Goal: Information Seeking & Learning: Learn about a topic

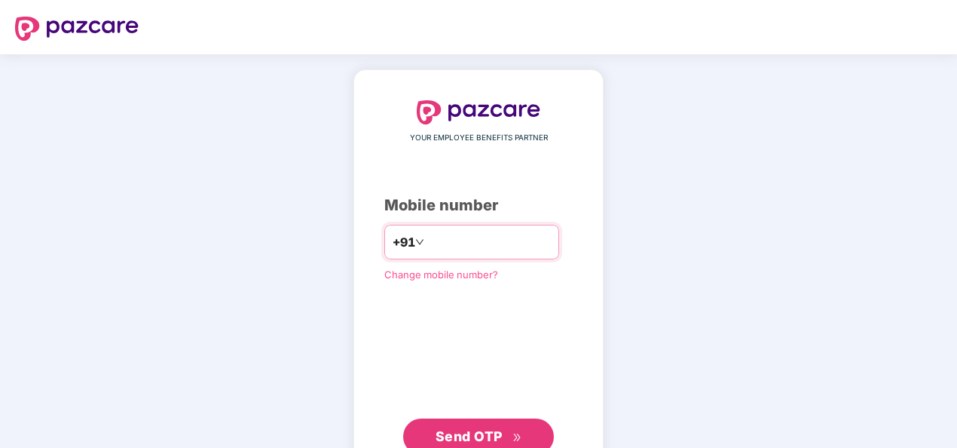
click at [464, 244] on input "number" at bounding box center [489, 242] width 124 height 24
type input "**********"
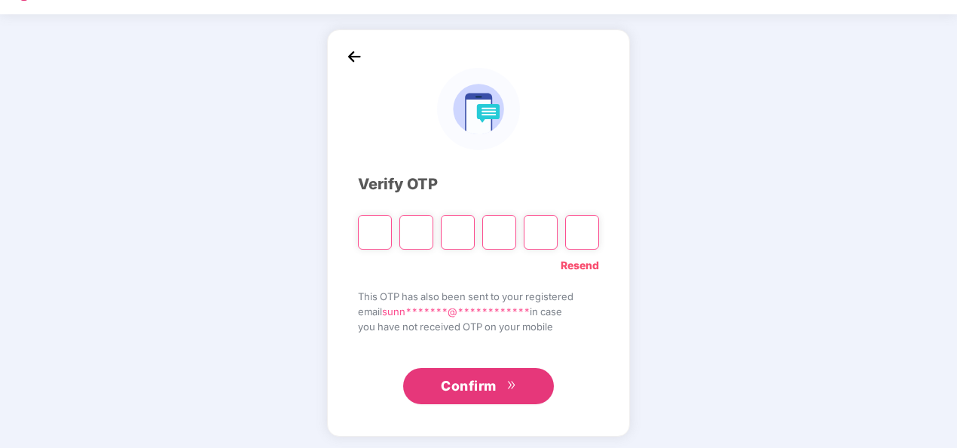
scroll to position [44, 0]
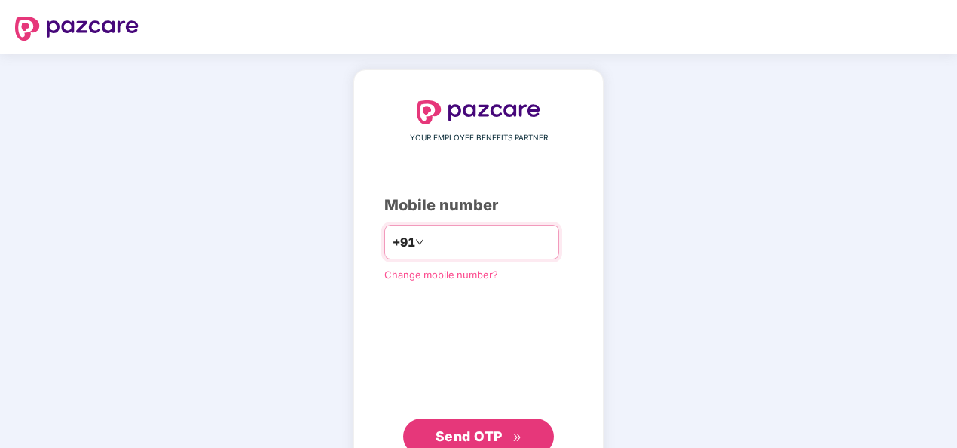
click at [485, 245] on input "number" at bounding box center [489, 242] width 124 height 24
click at [427, 240] on input "**********" at bounding box center [489, 242] width 124 height 24
type input "**********"
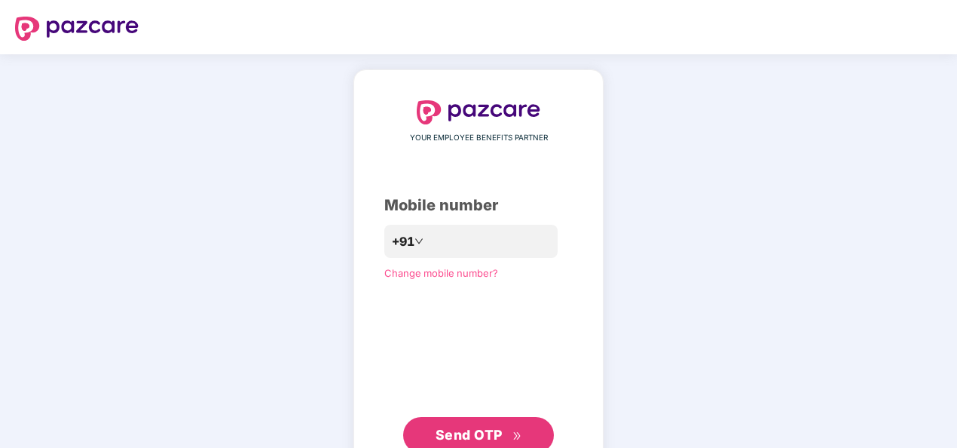
click at [451, 430] on span "Send OTP" at bounding box center [469, 435] width 67 height 16
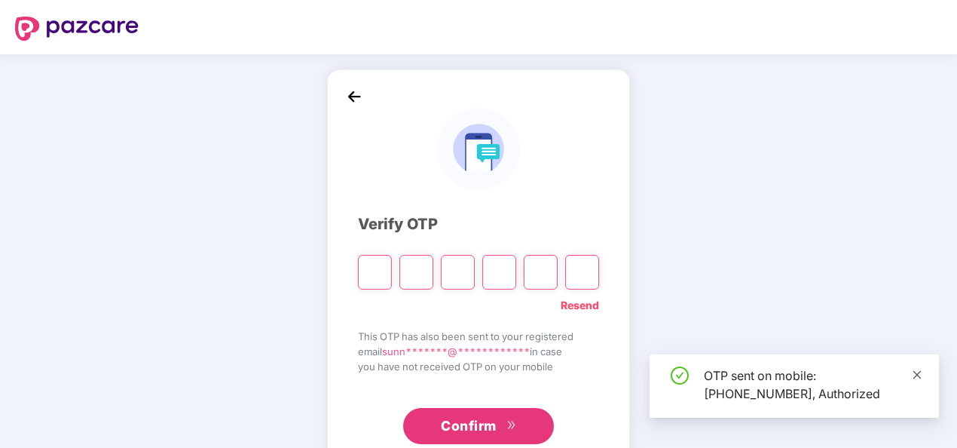
click at [916, 372] on icon "close" at bounding box center [917, 374] width 11 height 11
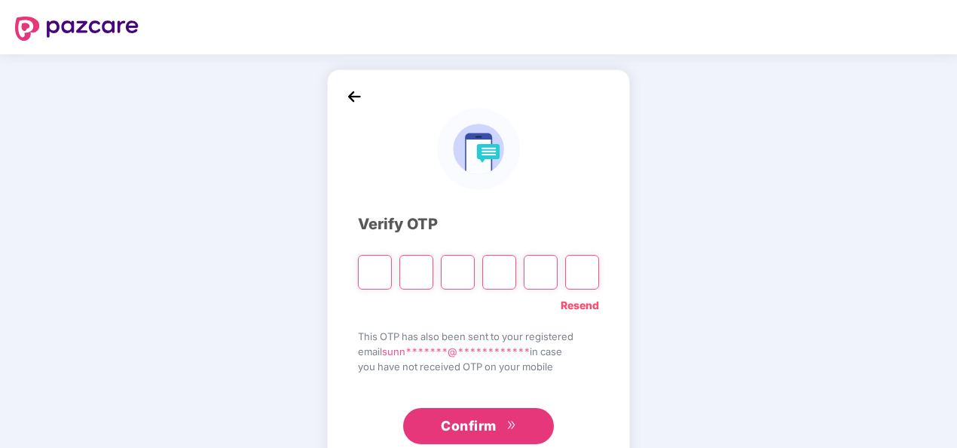
click at [372, 268] on input "Please enter verification code. Digit 1" at bounding box center [375, 272] width 34 height 35
type input "*"
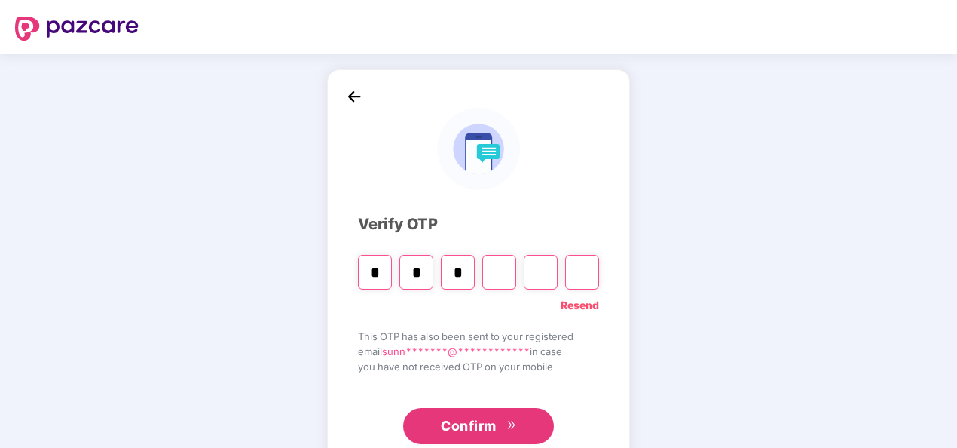
type input "*"
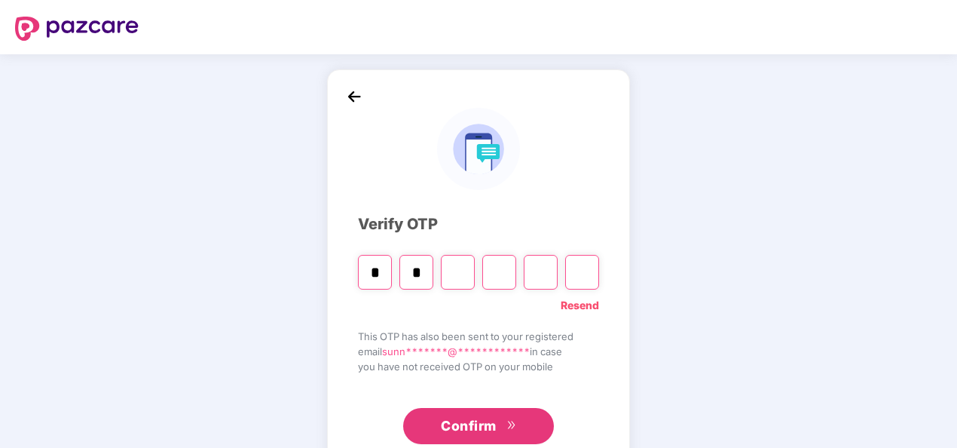
type input "*"
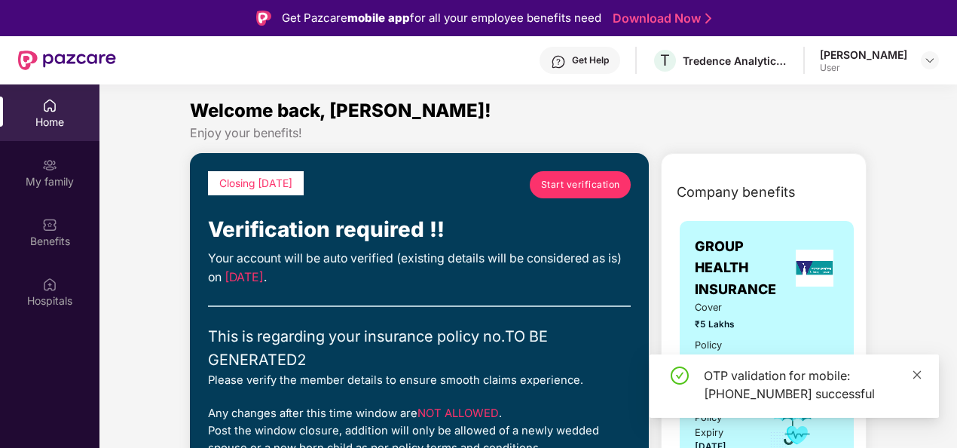
click at [917, 375] on icon "close" at bounding box center [917, 374] width 11 height 11
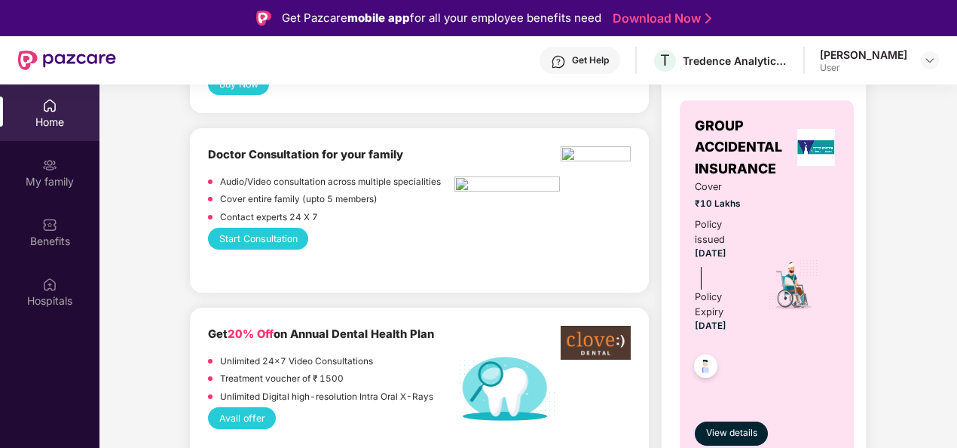
scroll to position [947, 0]
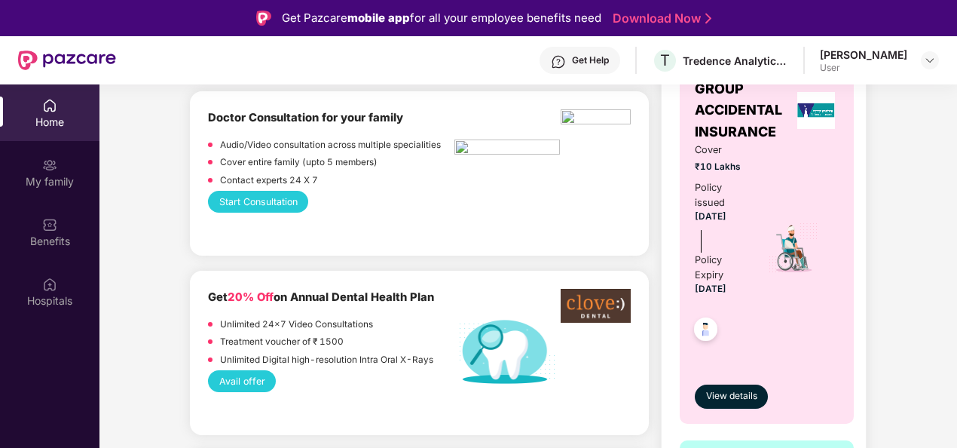
drag, startPoint x: 933, startPoint y: 216, endPoint x: 940, endPoint y: 269, distance: 53.9
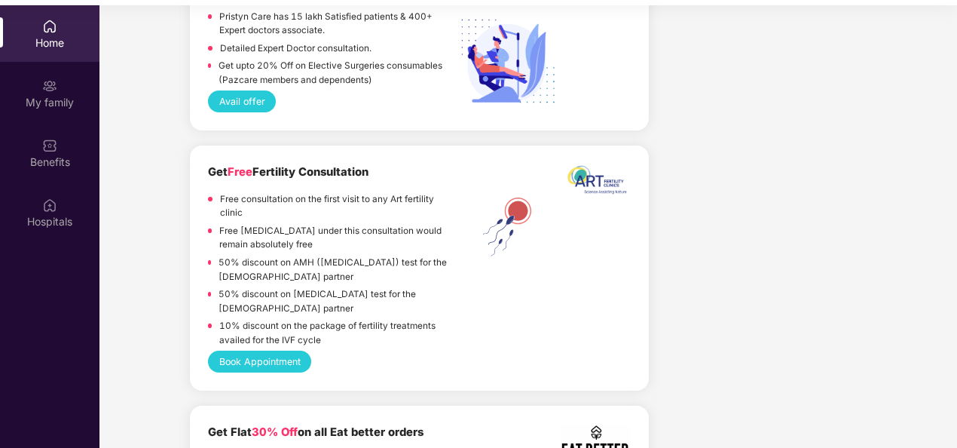
scroll to position [2778, 0]
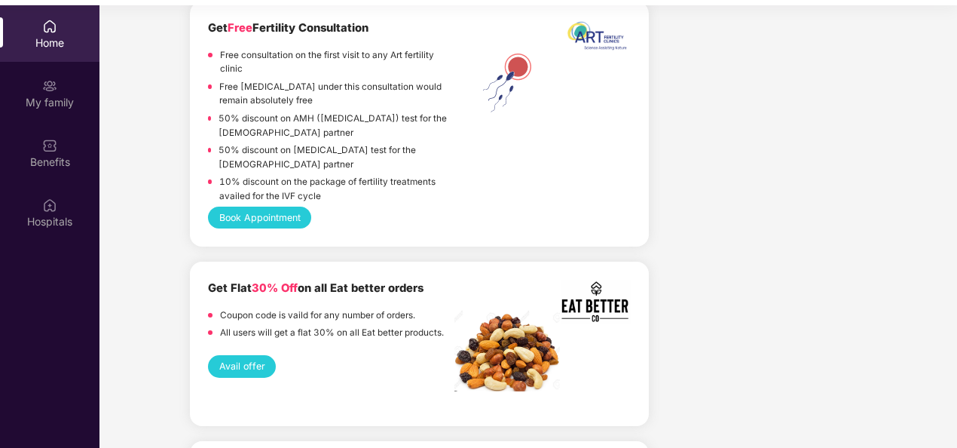
click at [271, 210] on button "Book Appointment" at bounding box center [259, 217] width 103 height 22
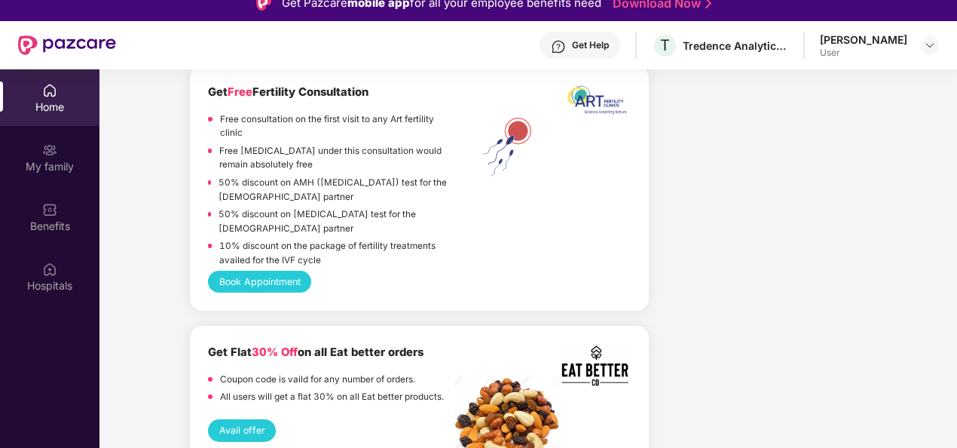
scroll to position [0, 0]
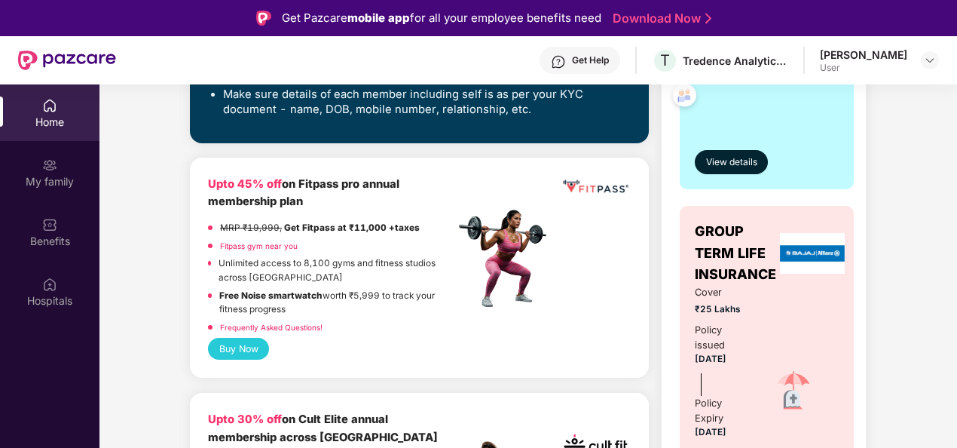
scroll to position [36, 0]
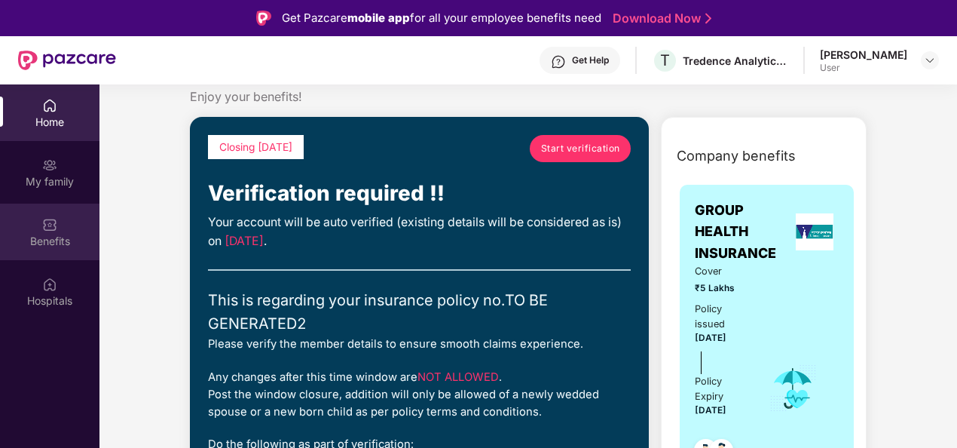
click at [49, 217] on img at bounding box center [49, 224] width 15 height 15
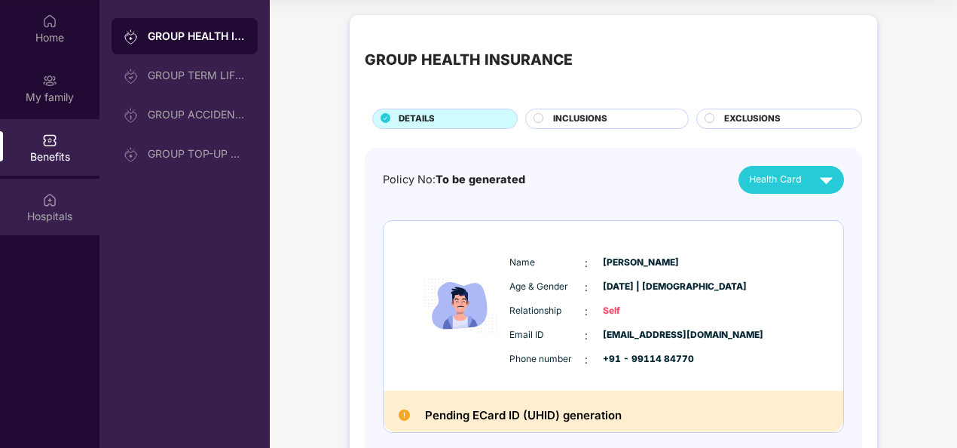
click at [51, 223] on div "Hospitals" at bounding box center [49, 207] width 99 height 57
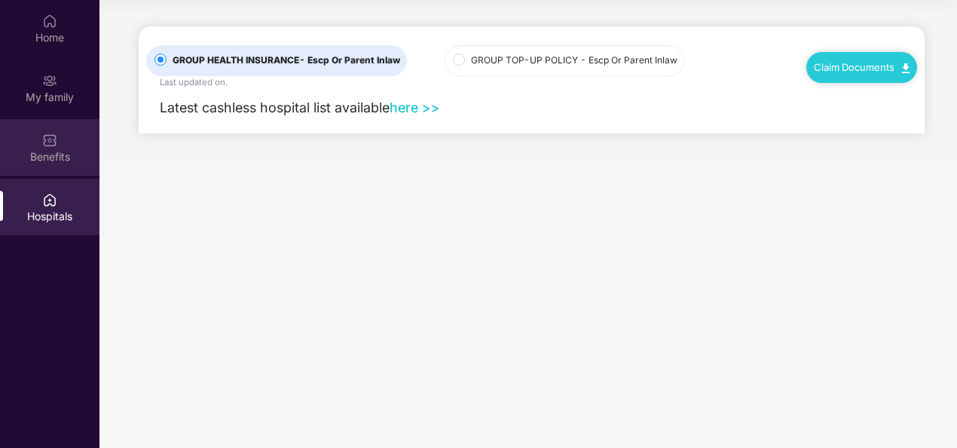
click at [53, 160] on div "Benefits" at bounding box center [49, 156] width 99 height 15
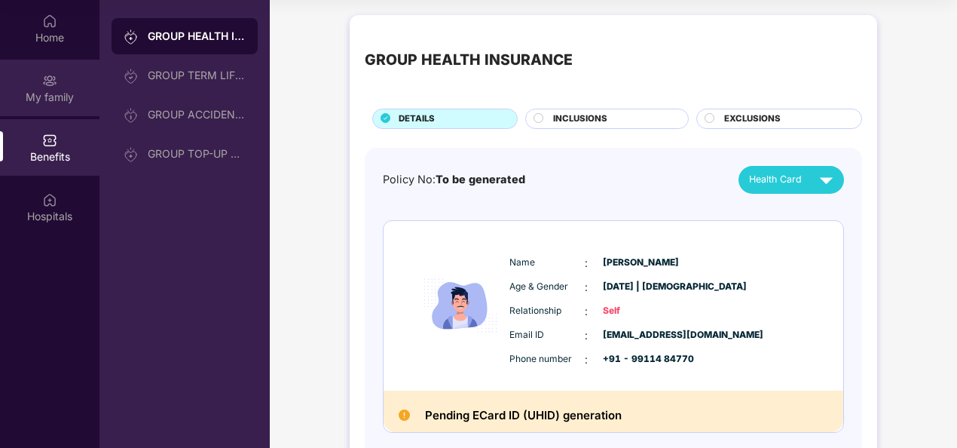
click at [56, 104] on div "My family" at bounding box center [49, 97] width 99 height 15
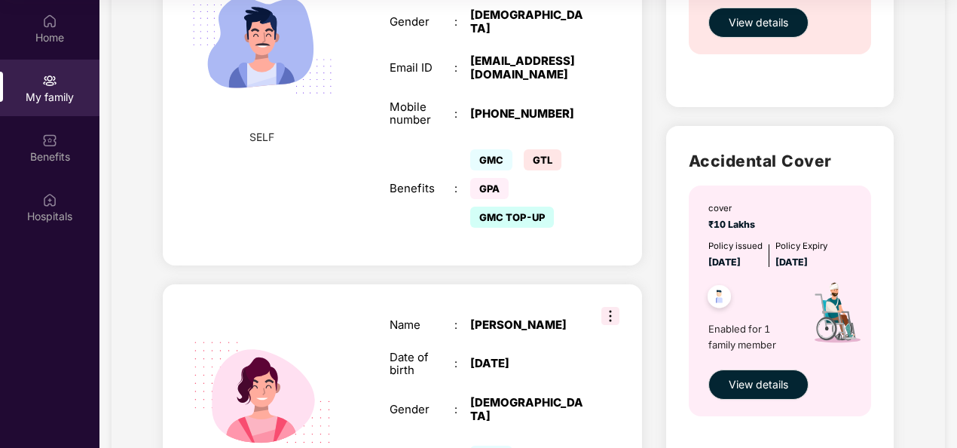
scroll to position [725, 0]
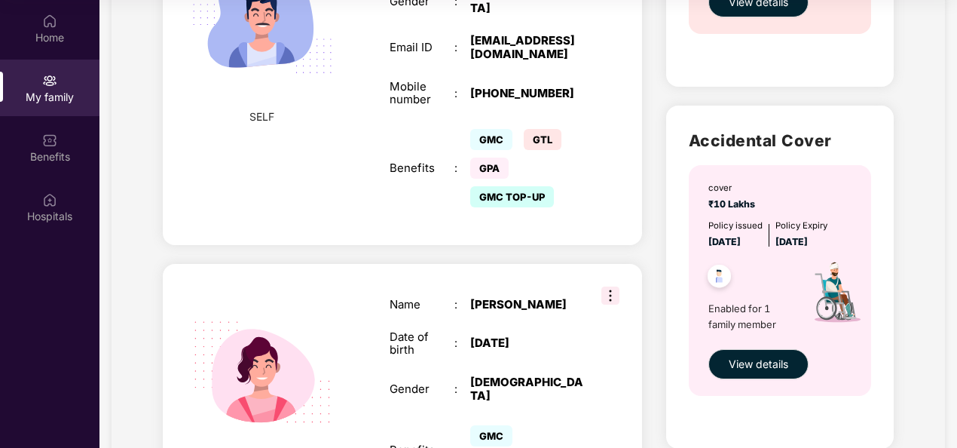
click at [509, 207] on span "GMC TOP-UP" at bounding box center [512, 196] width 84 height 21
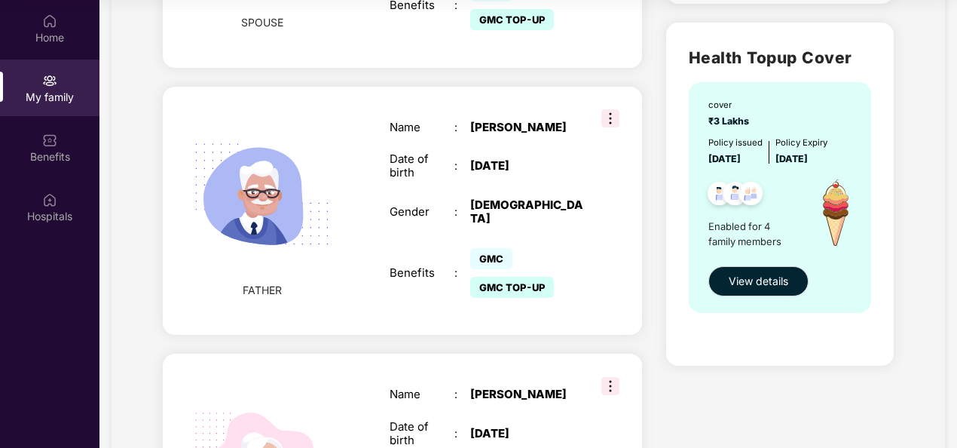
scroll to position [1117, 0]
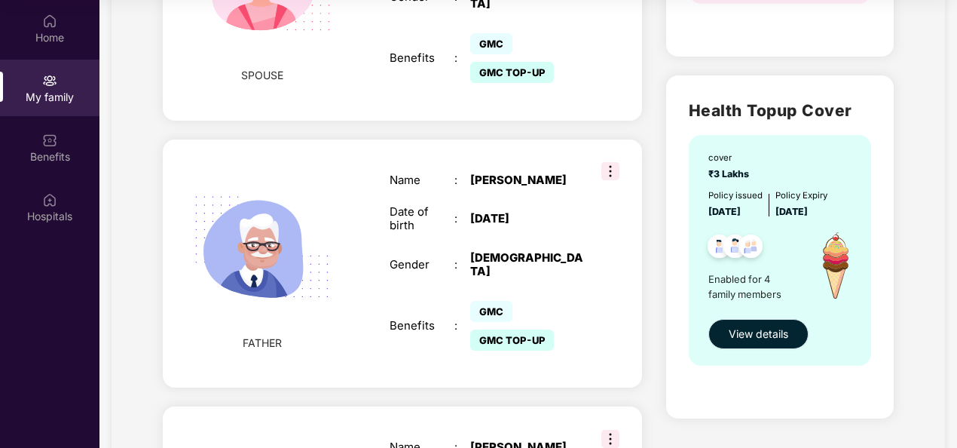
click at [741, 335] on span "View details" at bounding box center [759, 334] width 60 height 17
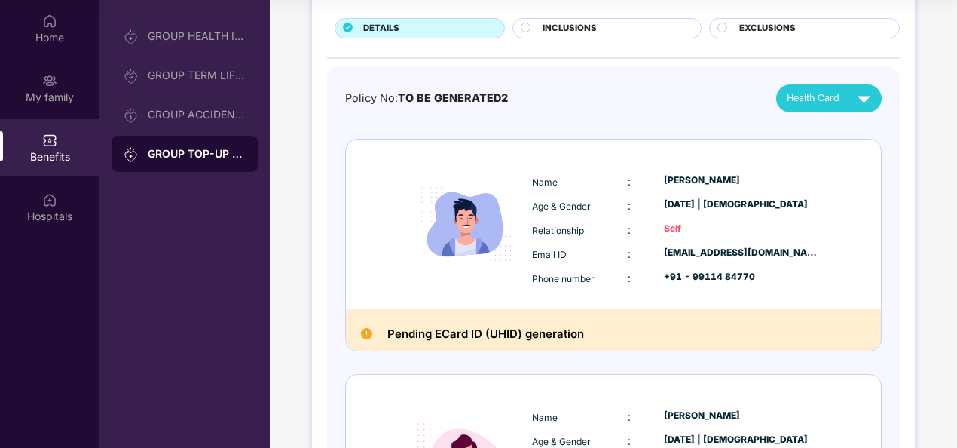
scroll to position [87, 0]
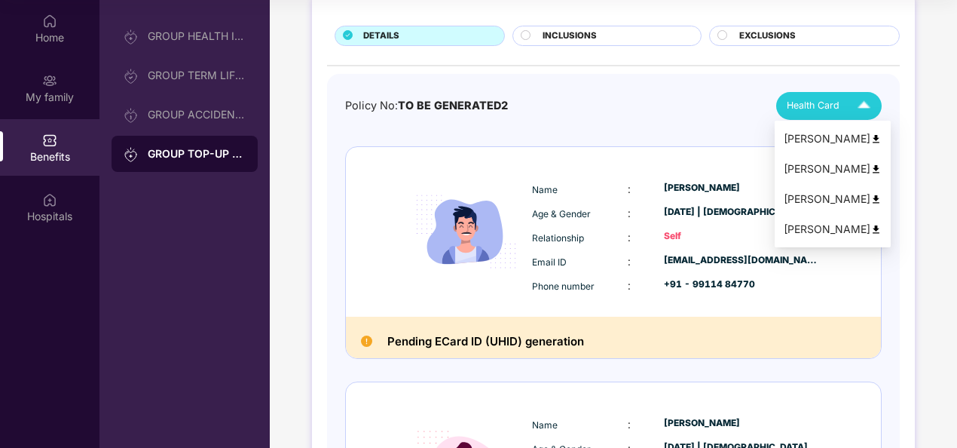
click at [861, 104] on img at bounding box center [864, 106] width 26 height 26
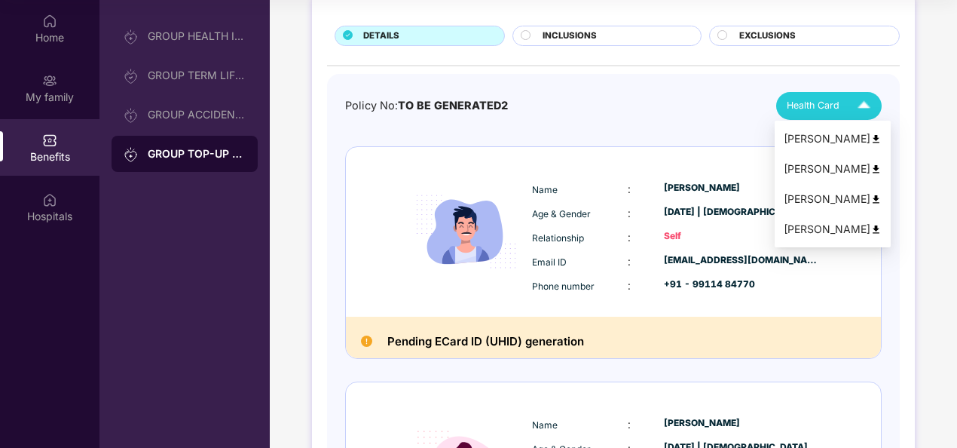
click at [870, 138] on img at bounding box center [875, 138] width 11 height 11
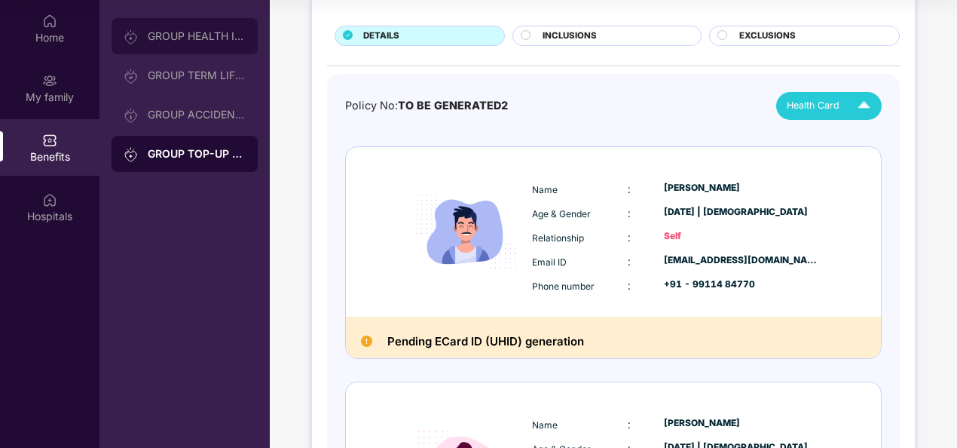
click at [172, 45] on div "GROUP HEALTH INSURANCE" at bounding box center [185, 36] width 146 height 36
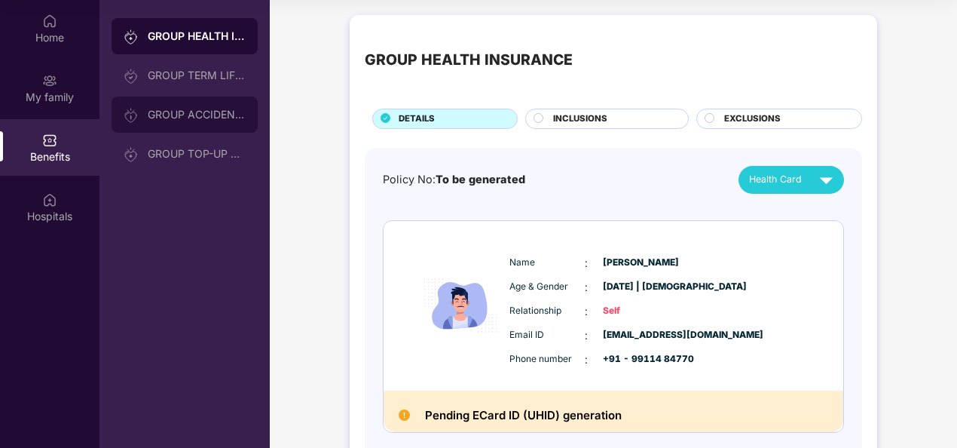
click at [169, 112] on div "GROUP ACCIDENTAL INSURANCE" at bounding box center [197, 115] width 98 height 12
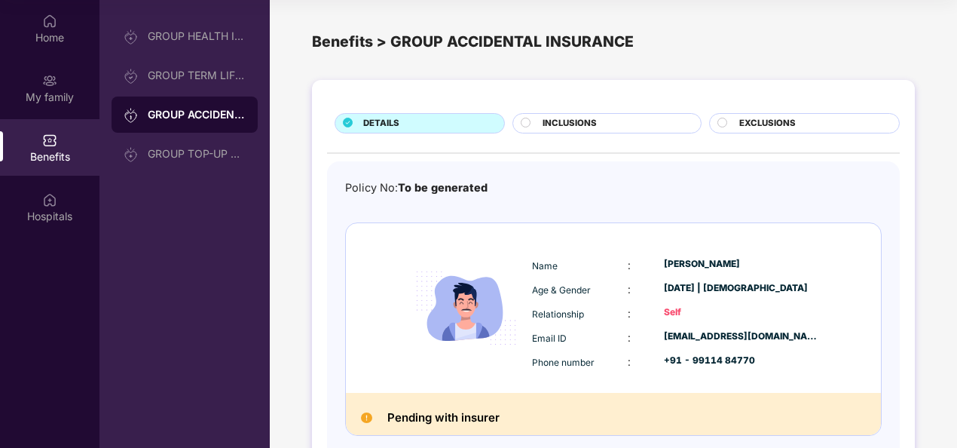
click at [181, 97] on div "GROUP ACCIDENTAL INSURANCE" at bounding box center [185, 114] width 146 height 36
click at [182, 75] on div "GROUP TERM LIFE INSURANCE" at bounding box center [197, 75] width 98 height 12
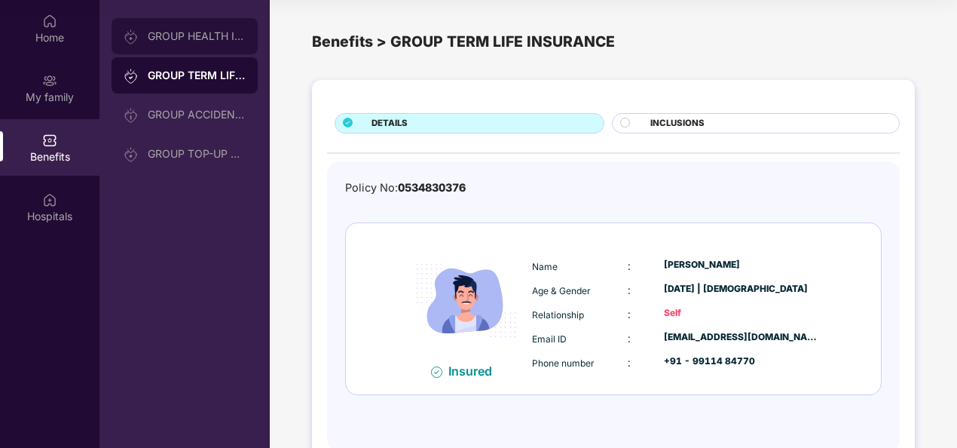
click at [194, 50] on div "GROUP HEALTH INSURANCE" at bounding box center [185, 36] width 146 height 36
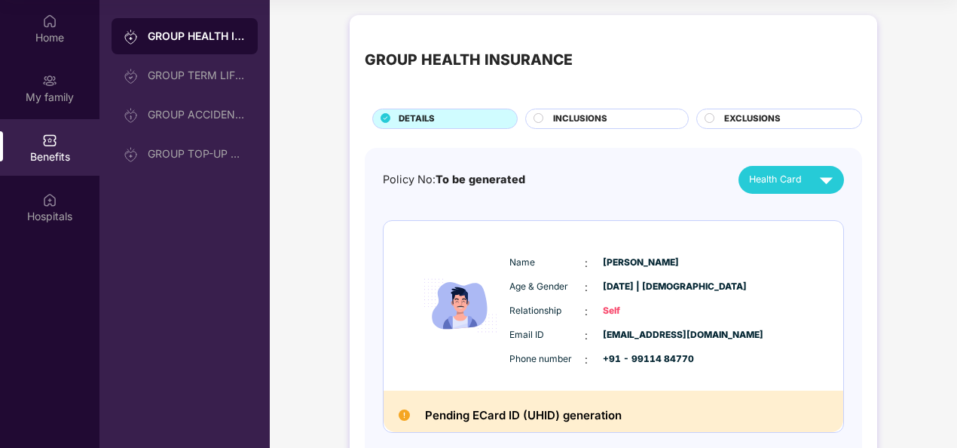
click at [539, 116] on circle at bounding box center [538, 117] width 9 height 9
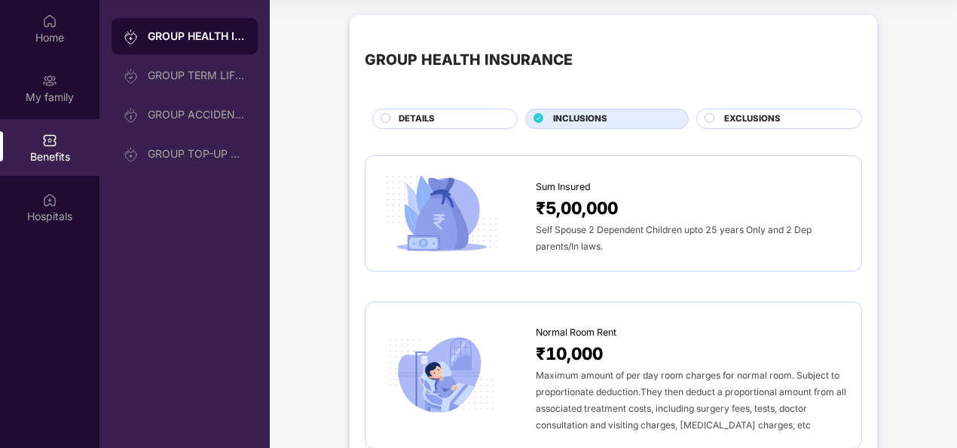
click at [430, 113] on span "DETAILS" at bounding box center [417, 119] width 36 height 14
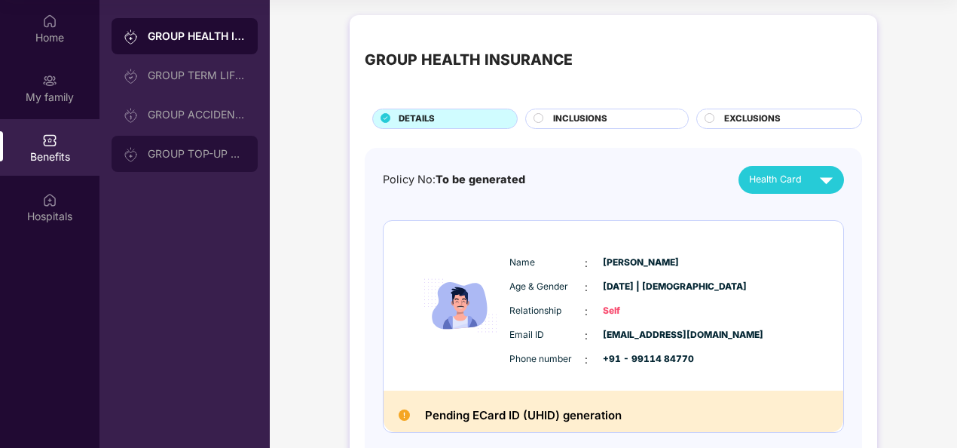
click at [188, 158] on div "GROUP TOP-UP POLICY" at bounding box center [197, 154] width 98 height 12
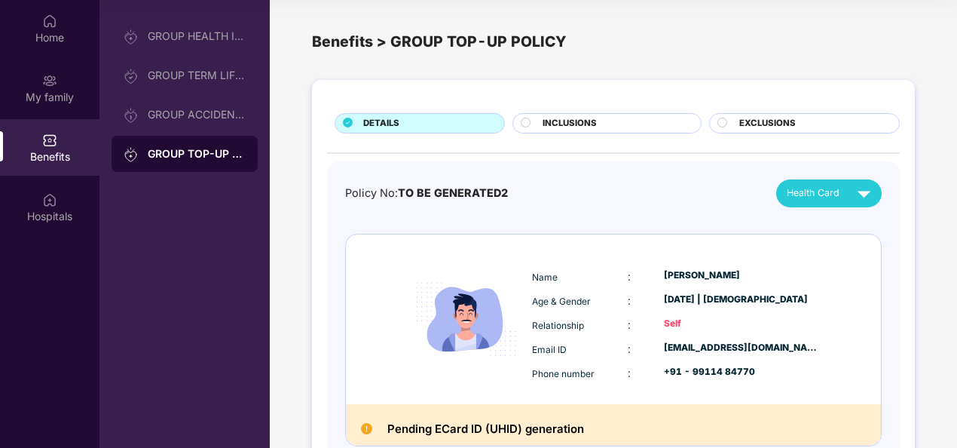
click at [593, 118] on span "INCLUSIONS" at bounding box center [570, 124] width 54 height 14
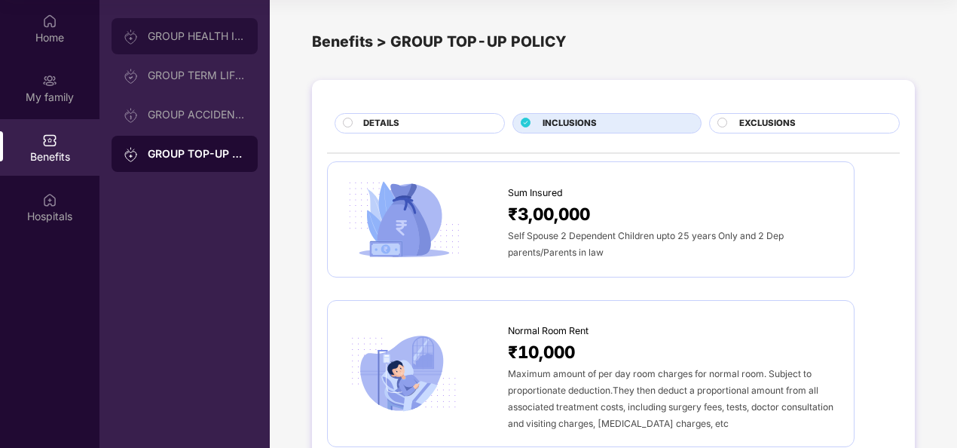
click at [191, 38] on div "GROUP HEALTH INSURANCE" at bounding box center [197, 36] width 98 height 12
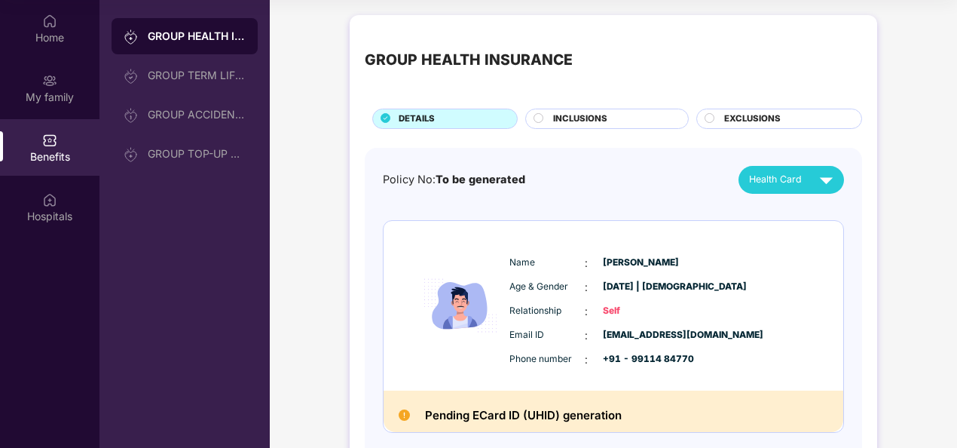
click at [784, 118] on div "EXCLUSIONS" at bounding box center [785, 120] width 137 height 16
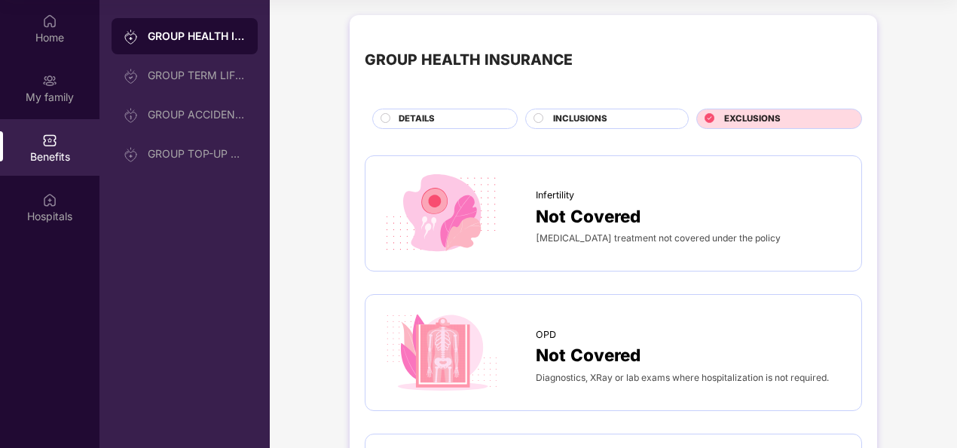
click at [553, 117] on span "INCLUSIONS" at bounding box center [580, 119] width 54 height 14
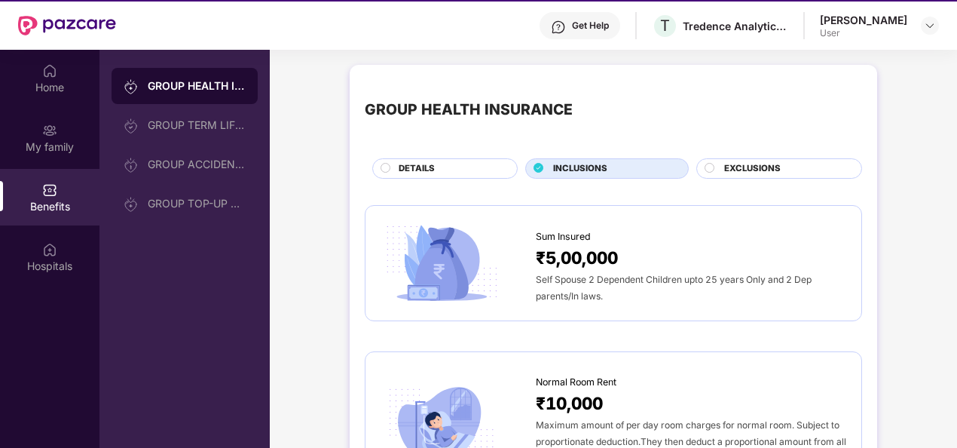
scroll to position [84, 0]
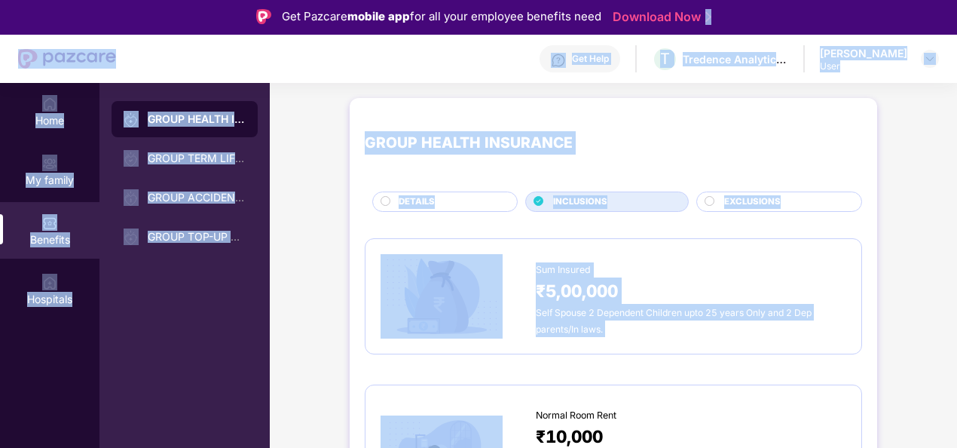
scroll to position [0, 0]
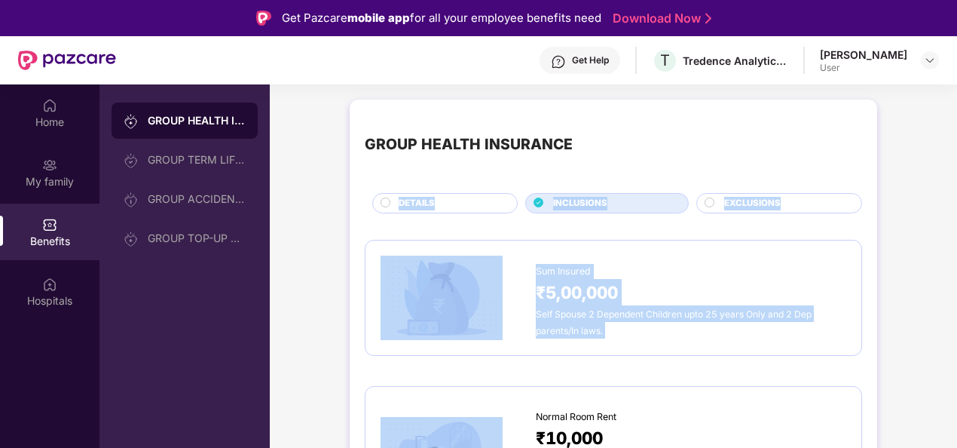
drag, startPoint x: 947, startPoint y: 253, endPoint x: 948, endPoint y: 121, distance: 131.9
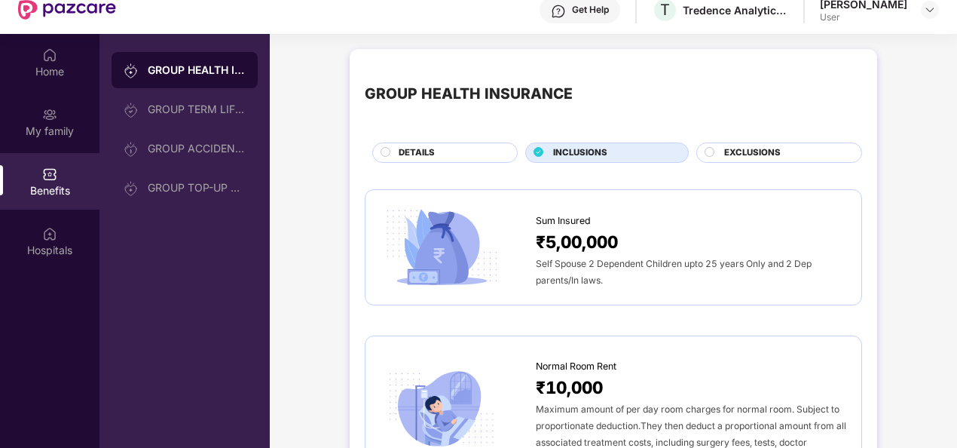
scroll to position [84, 0]
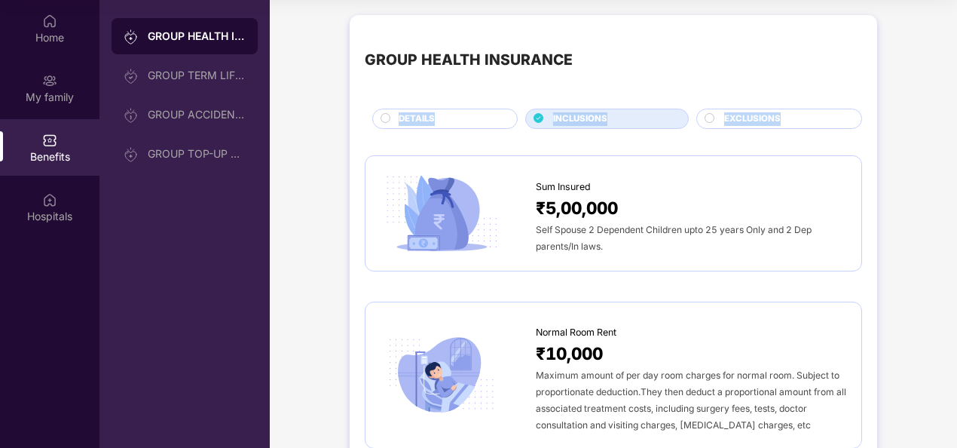
drag, startPoint x: 955, startPoint y: 36, endPoint x: 956, endPoint y: 123, distance: 86.7
click at [956, 123] on div "Home My family Benefits Hospitals GROUP HEALTH INSURANCE GROUP TERM LIFE INSURA…" at bounding box center [478, 224] width 957 height 448
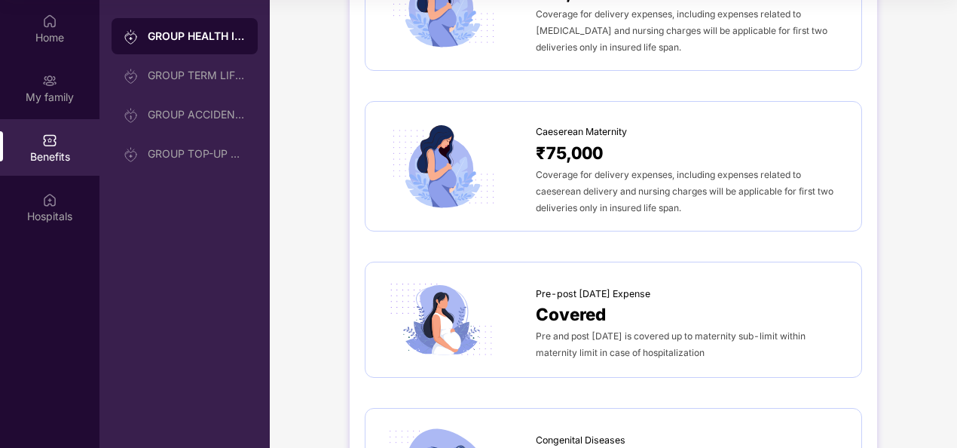
scroll to position [1635, 0]
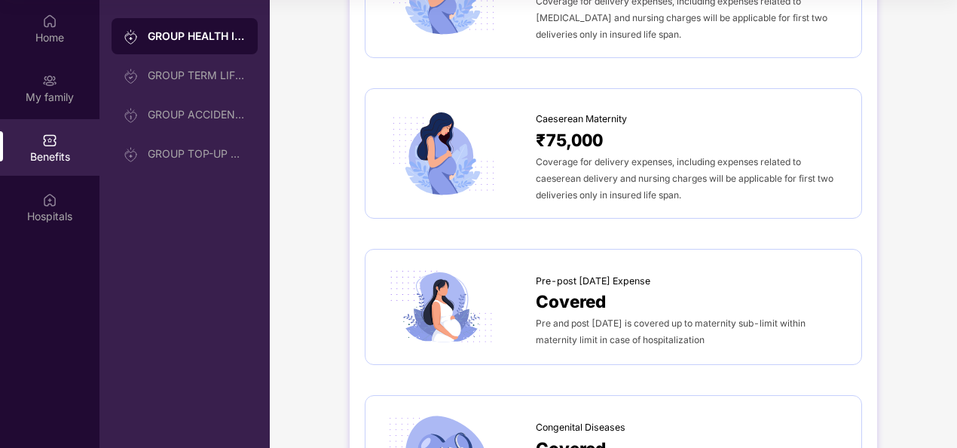
click at [561, 136] on span "₹75,000" at bounding box center [569, 140] width 67 height 26
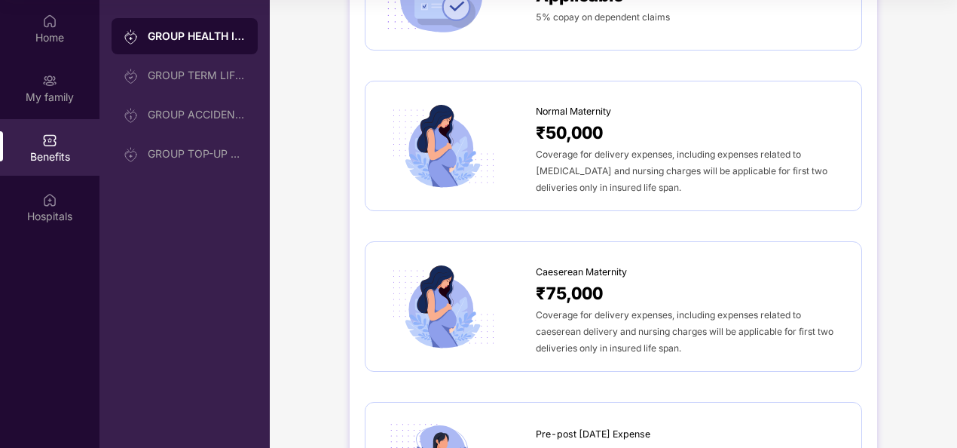
scroll to position [1484, 0]
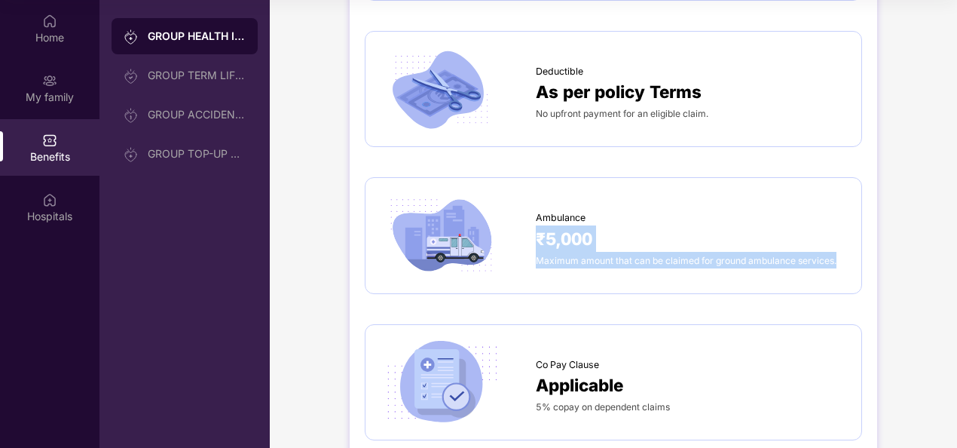
scroll to position [1062, 0]
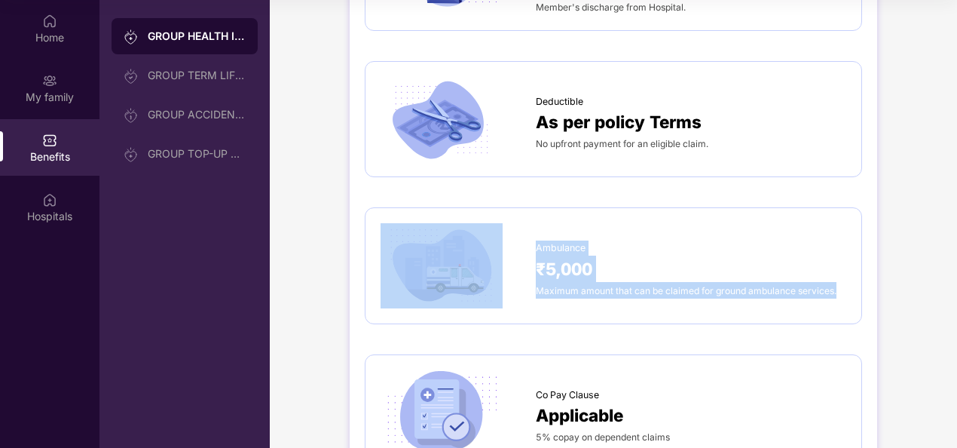
click at [888, 185] on div "GROUP HEALTH INSURANCE DETAILS INCLUSIONS EXCLUSIONS Sum Insured ₹5,00,000 Self…" at bounding box center [613, 412] width 687 height 2933
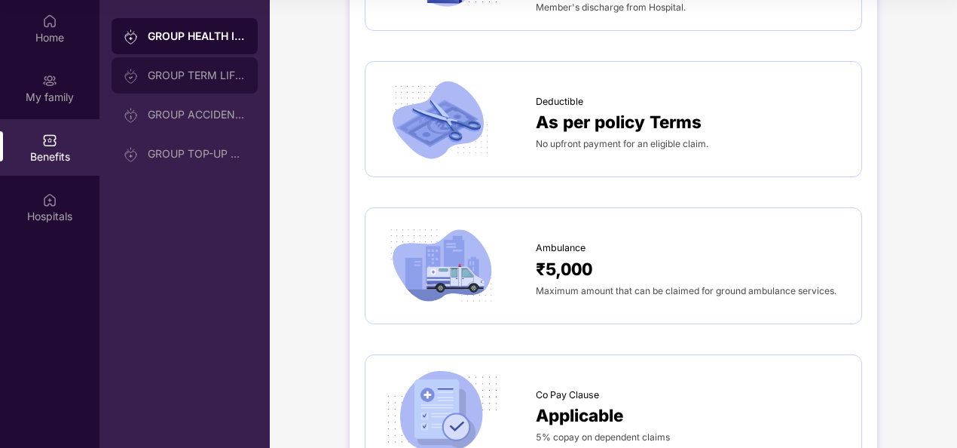
click at [185, 82] on div "GROUP TERM LIFE INSURANCE" at bounding box center [185, 75] width 146 height 36
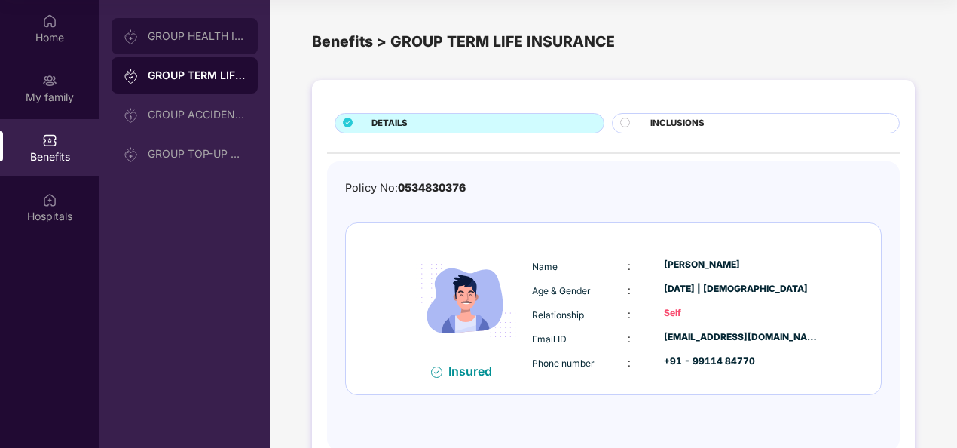
click at [180, 39] on div "GROUP HEALTH INSURANCE" at bounding box center [197, 36] width 98 height 12
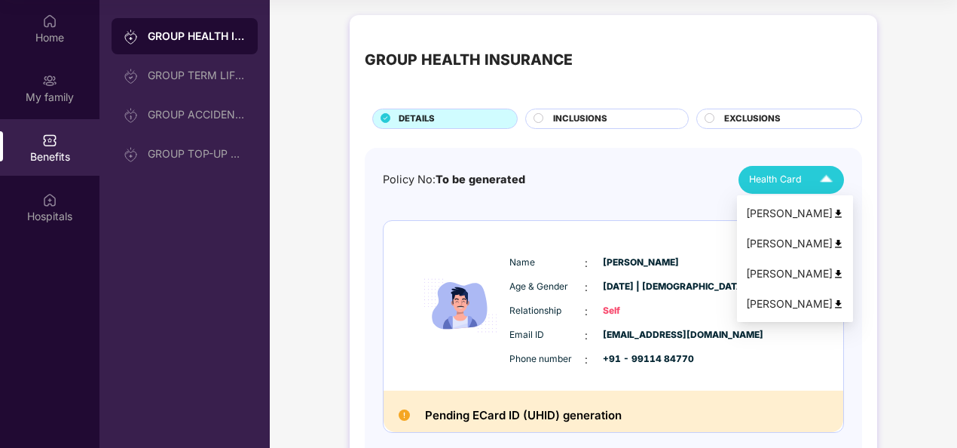
click at [777, 172] on span "Health Card" at bounding box center [775, 179] width 53 height 15
click at [833, 212] on img at bounding box center [838, 213] width 11 height 11
click at [808, 178] on div "Health Card" at bounding box center [794, 180] width 90 height 26
click at [812, 246] on div "Shaily Arora" at bounding box center [795, 243] width 98 height 17
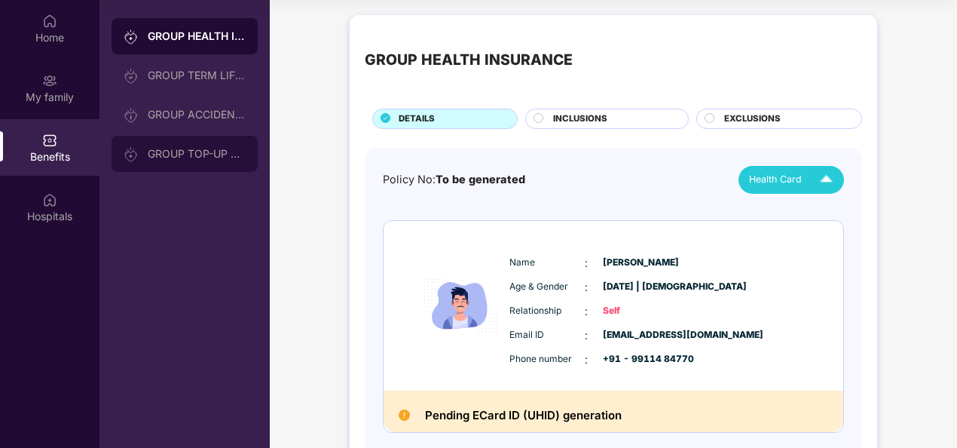
click at [182, 157] on div "GROUP TOP-UP POLICY" at bounding box center [197, 154] width 98 height 12
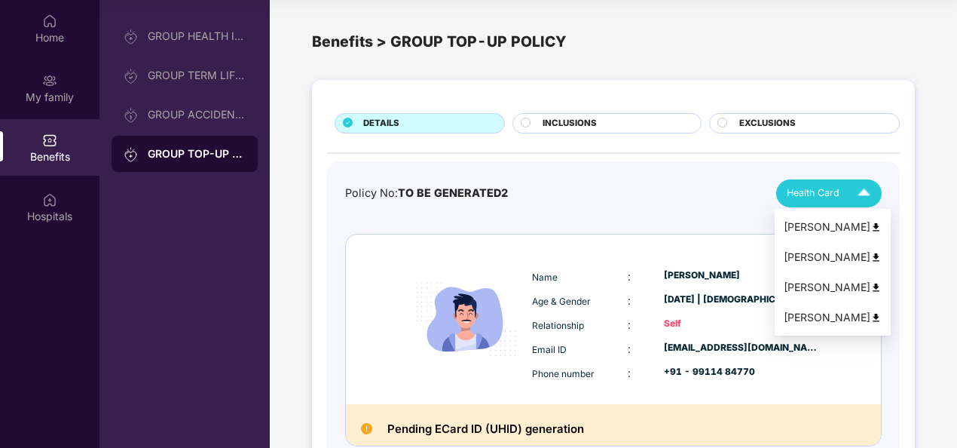
click at [818, 190] on span "Health Card" at bounding box center [813, 192] width 53 height 15
click at [814, 231] on div "Sunny Arora" at bounding box center [833, 227] width 98 height 17
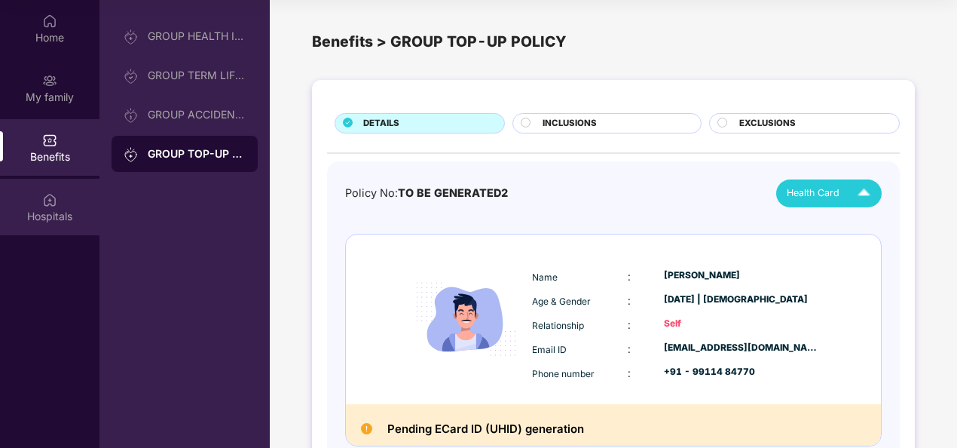
click at [41, 215] on div "Hospitals" at bounding box center [49, 216] width 99 height 15
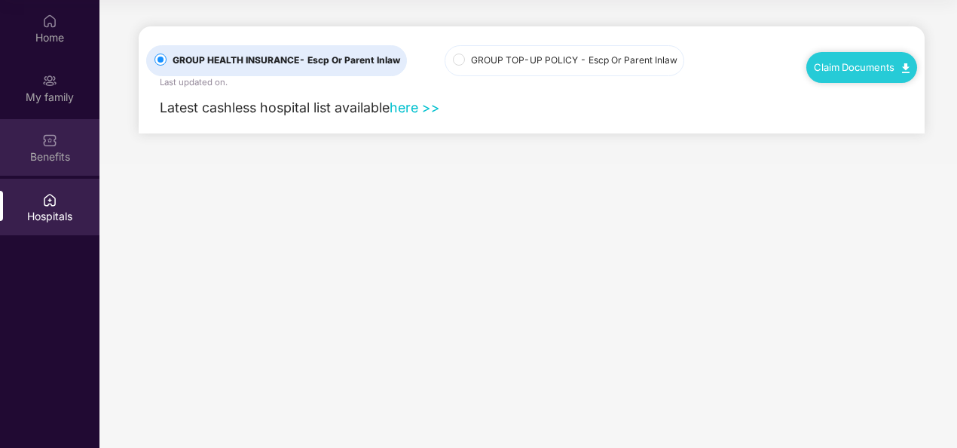
click at [39, 132] on div "Benefits" at bounding box center [49, 147] width 99 height 57
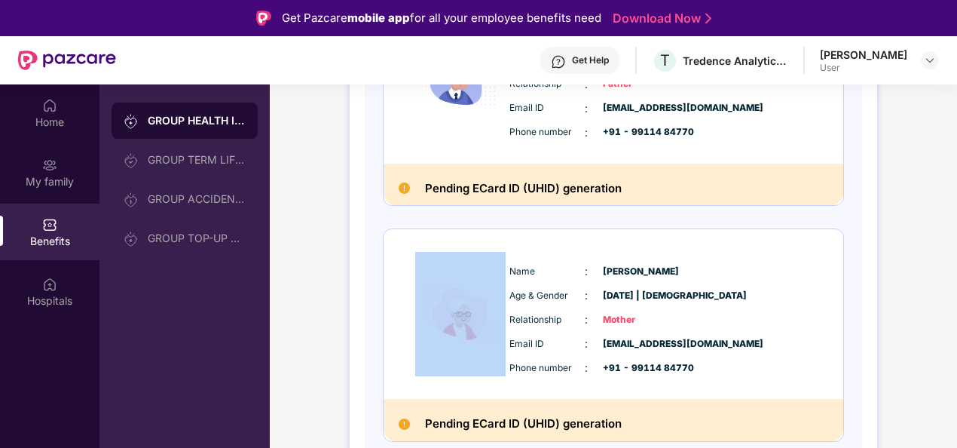
click at [956, 186] on html "Get Pazcare mobile app for all your employee benefits need Download Now Get Hel…" at bounding box center [478, 224] width 957 height 448
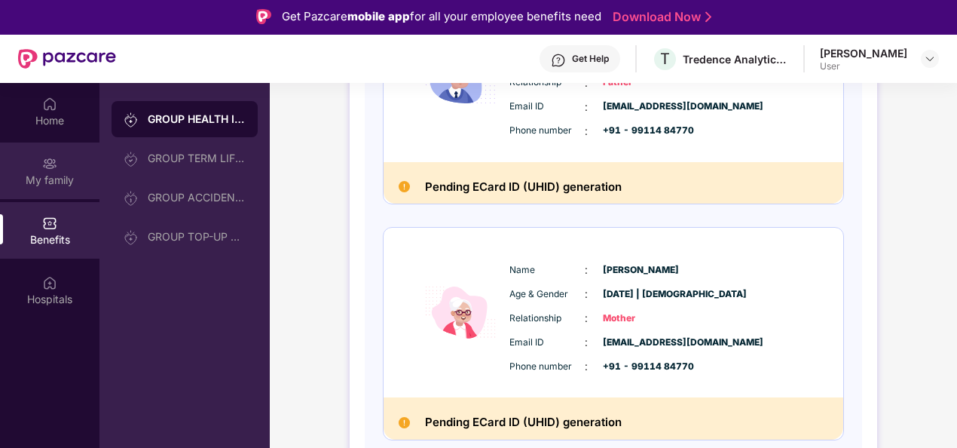
click at [54, 179] on div "My family" at bounding box center [49, 180] width 99 height 15
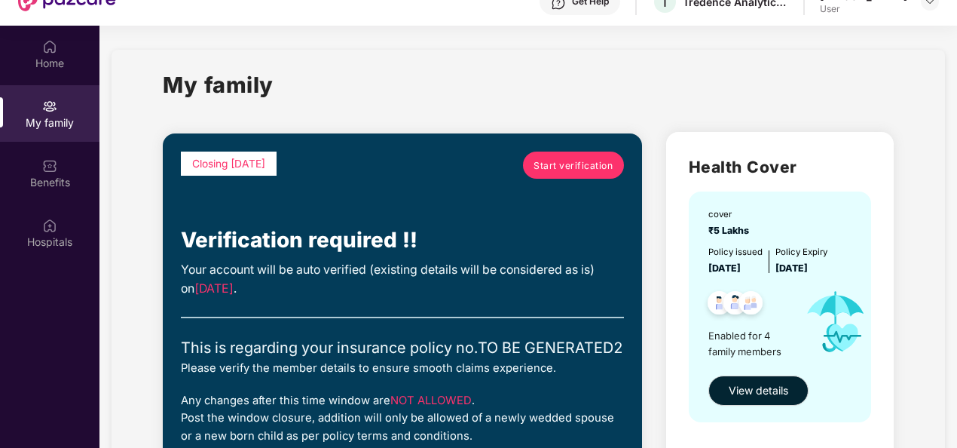
scroll to position [84, 0]
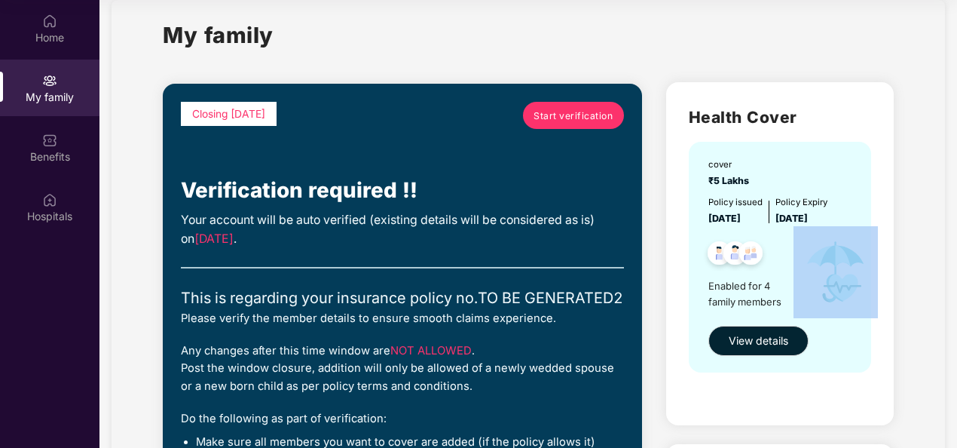
scroll to position [0, 0]
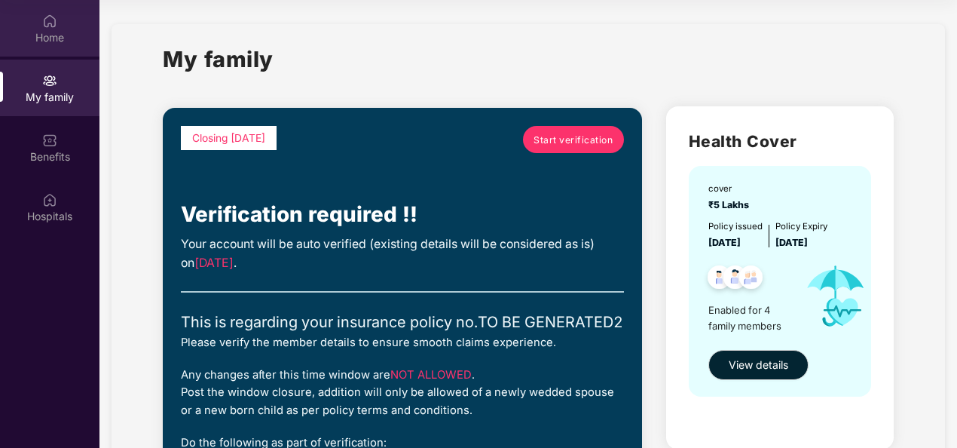
click at [25, 37] on div "Home" at bounding box center [49, 37] width 99 height 15
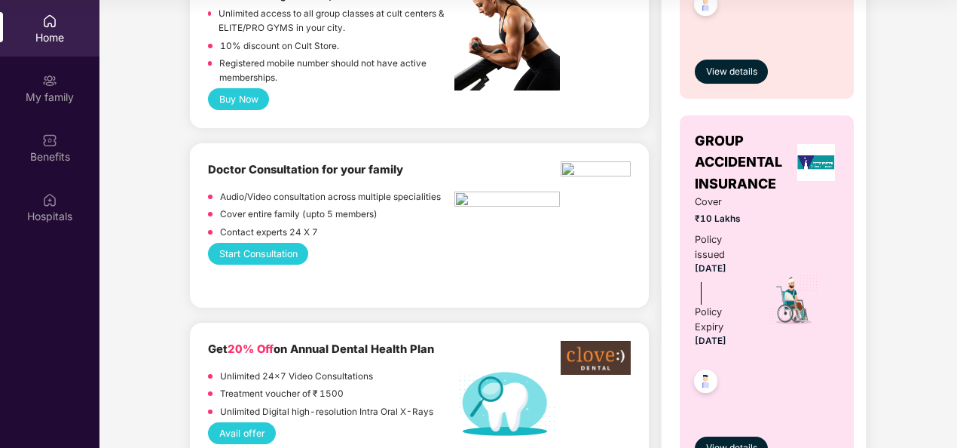
scroll to position [844, 0]
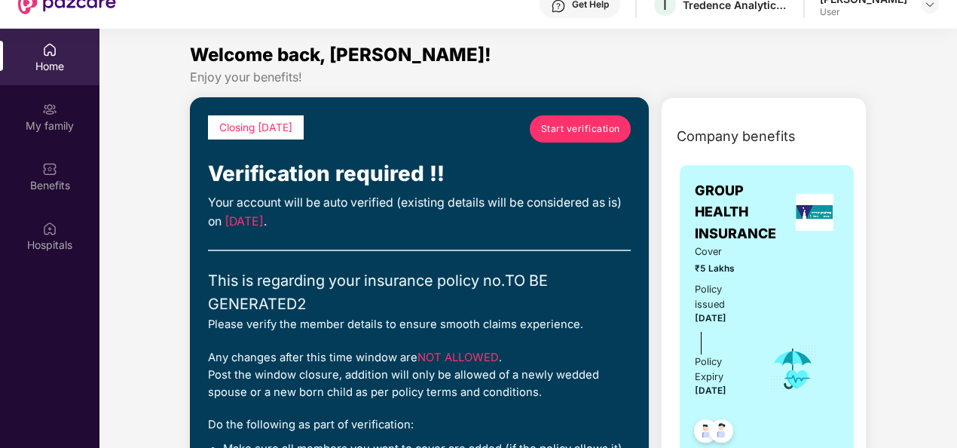
scroll to position [54, 0]
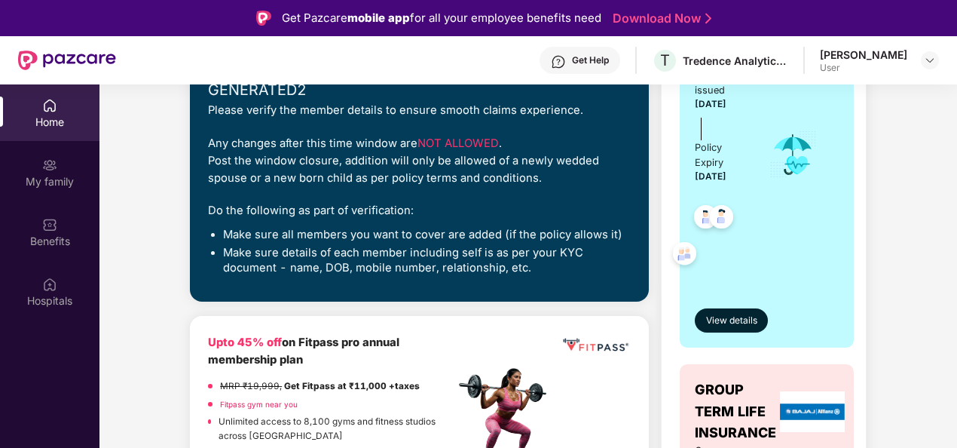
scroll to position [332, 0]
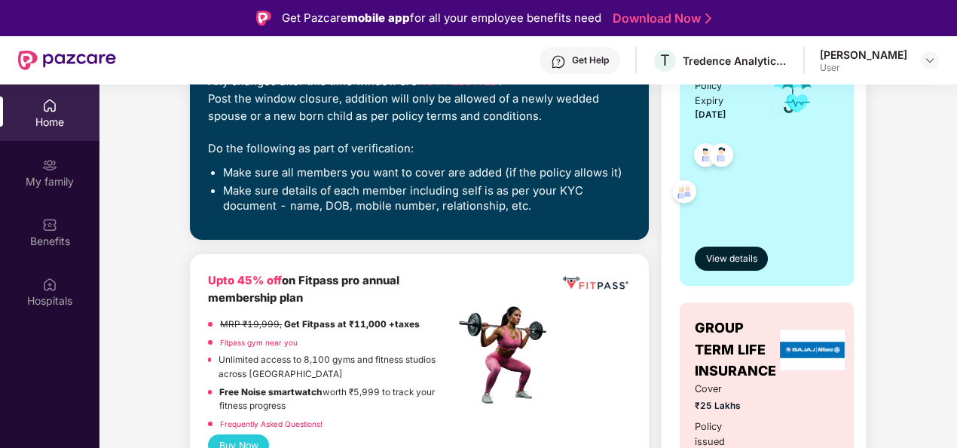
drag, startPoint x: 921, startPoint y: 106, endPoint x: 908, endPoint y: 109, distance: 13.0
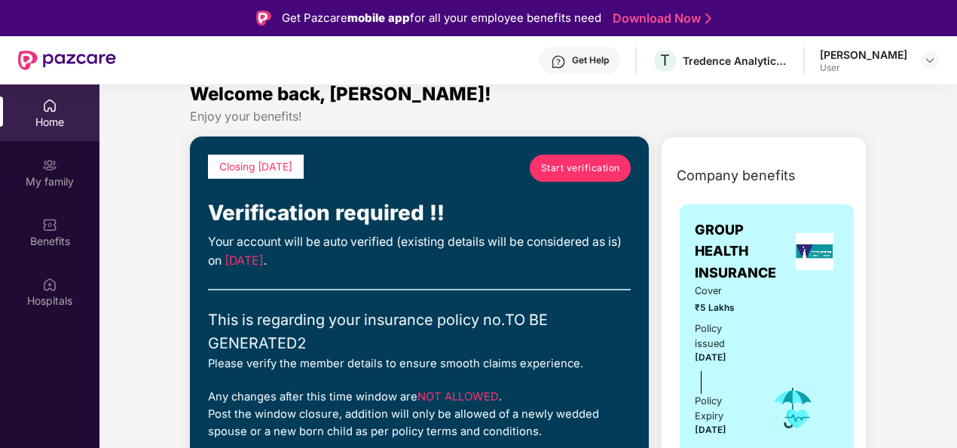
scroll to position [0, 0]
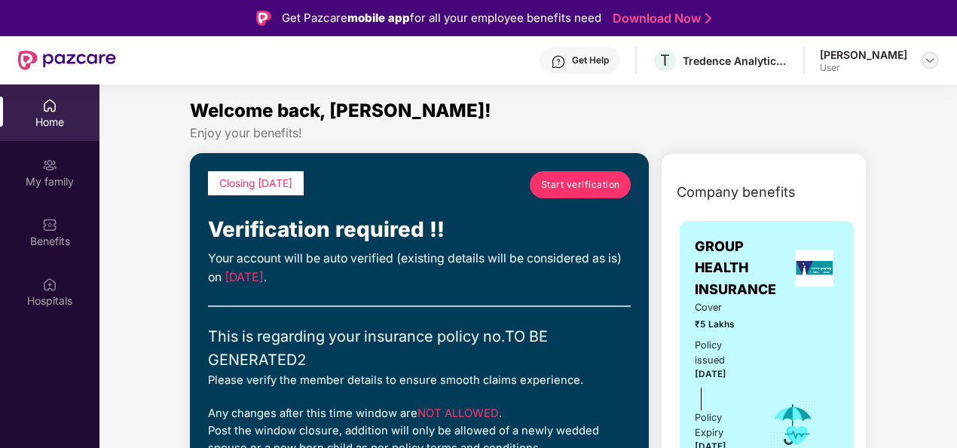
click at [922, 58] on div at bounding box center [930, 60] width 18 height 18
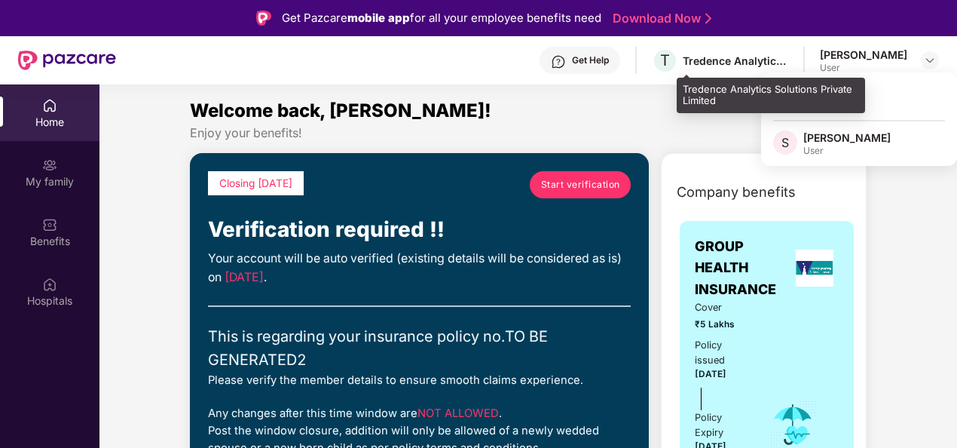
click at [766, 63] on div "Tredence Analytics Solutions Private Limited" at bounding box center [736, 61] width 106 height 14
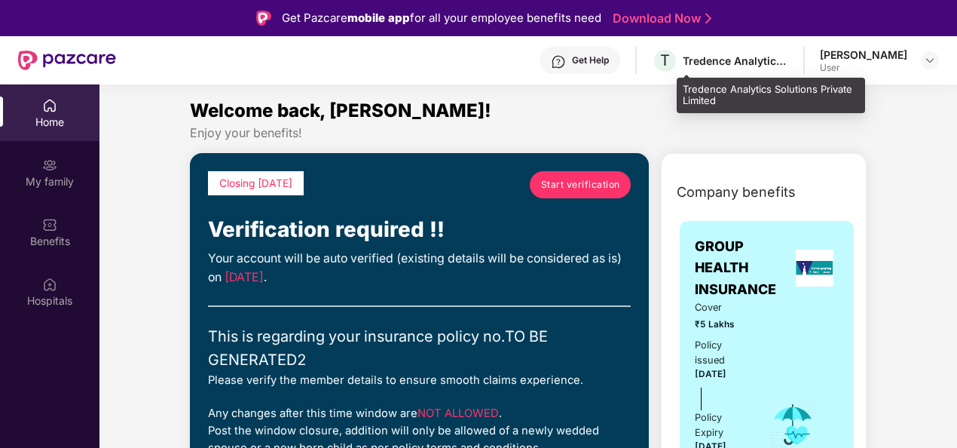
click at [788, 60] on div "Tredence Analytics Solutions Private Limited" at bounding box center [736, 61] width 106 height 14
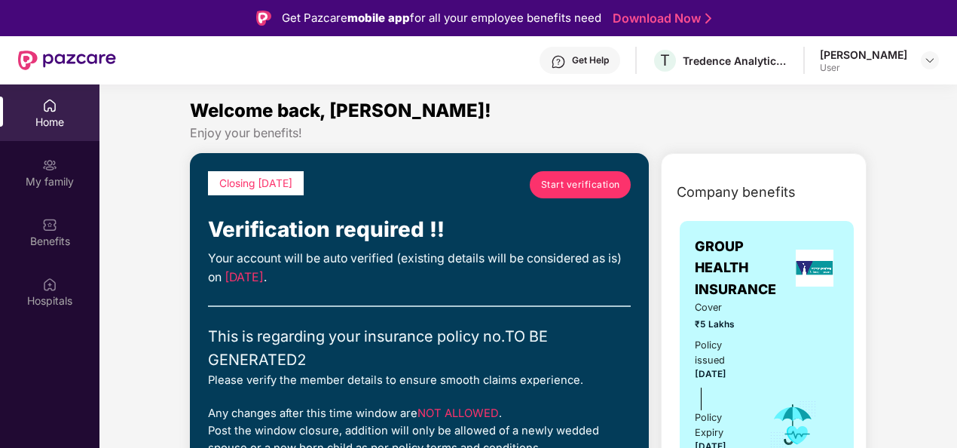
click at [604, 54] on div "Get Help" at bounding box center [590, 60] width 37 height 12
click at [609, 60] on div "Get Help" at bounding box center [590, 60] width 37 height 12
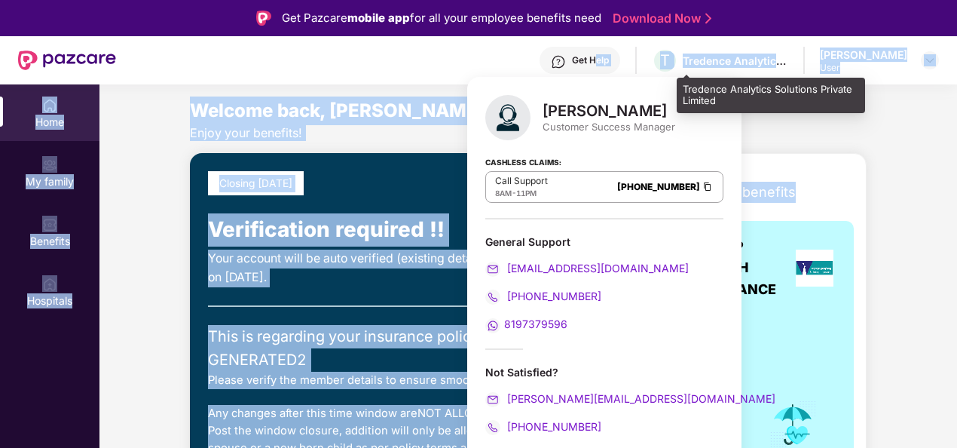
drag, startPoint x: 619, startPoint y: 60, endPoint x: 958, endPoint y: 149, distance: 349.9
click at [956, 149] on html "Get Pazcare mobile app for all your employee benefits need Download Now Get Hel…" at bounding box center [478, 224] width 957 height 448
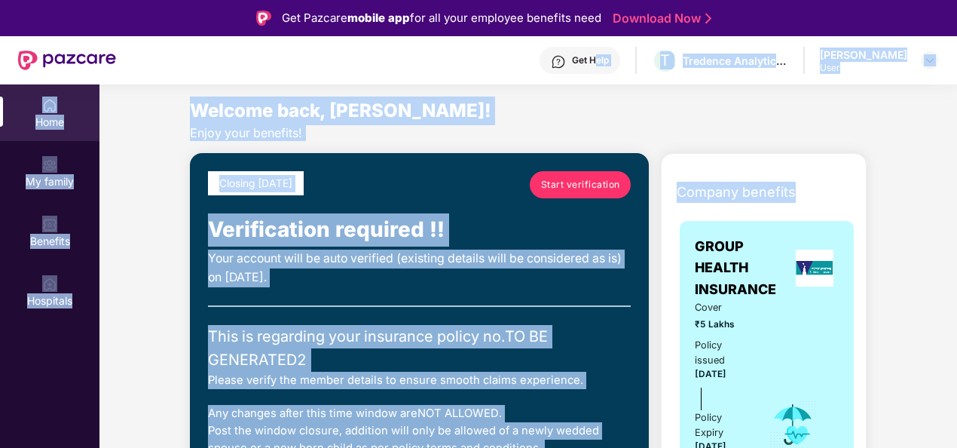
click at [864, 132] on div "Enjoy your benefits!" at bounding box center [528, 133] width 677 height 16
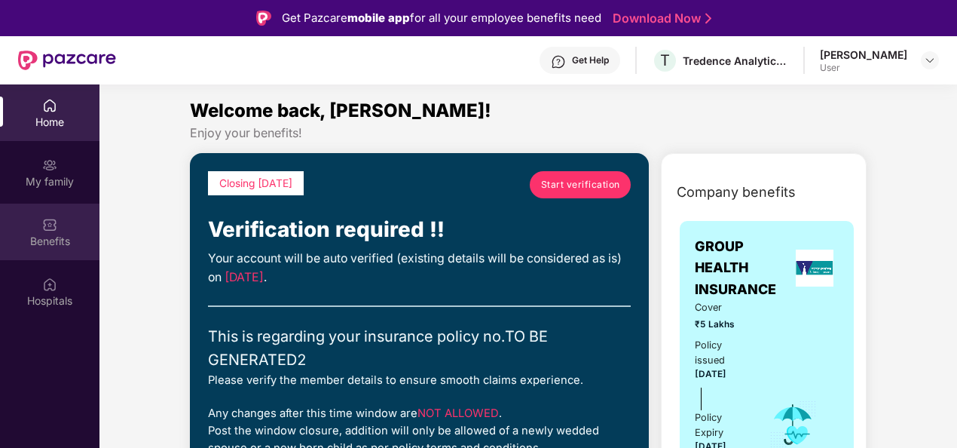
click at [51, 229] on img at bounding box center [49, 224] width 15 height 15
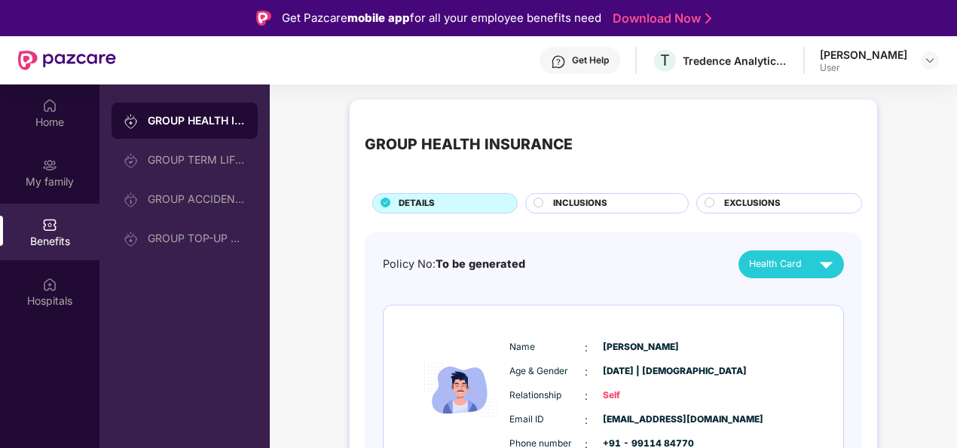
click at [175, 119] on div "GROUP HEALTH INSURANCE" at bounding box center [197, 120] width 98 height 15
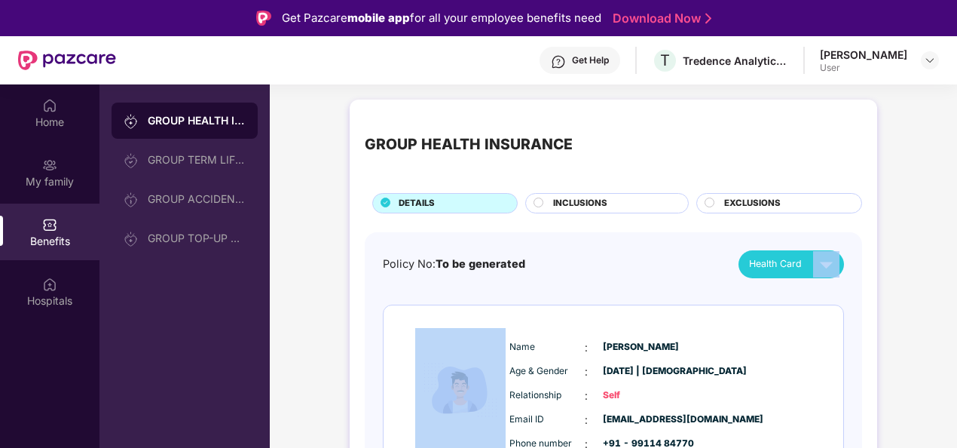
drag, startPoint x: 954, startPoint y: 213, endPoint x: 956, endPoint y: 244, distance: 31.7
click at [956, 244] on div "Home My family Benefits Hospitals GROUP HEALTH INSURANCE GROUP TERM LIFE INSURA…" at bounding box center [478, 308] width 957 height 448
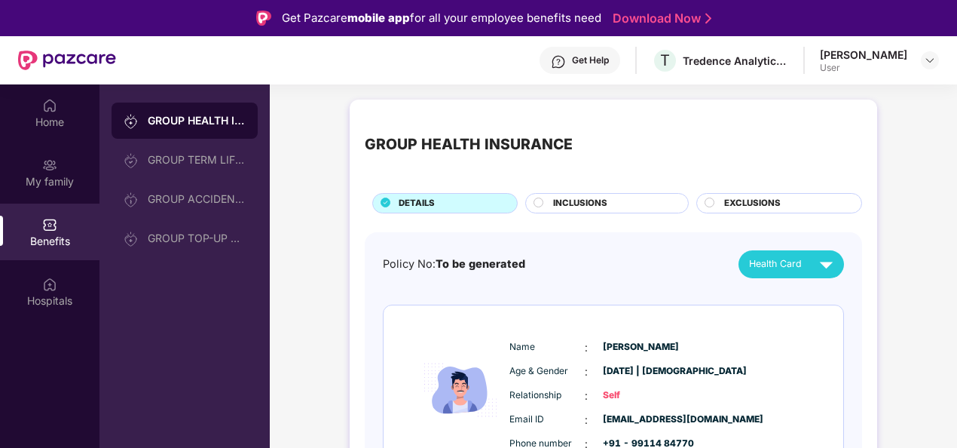
click at [43, 222] on img at bounding box center [49, 224] width 15 height 15
click at [182, 63] on div "Get Help T Tredence Analytics Solutions Private Limited Sunny Arora User" at bounding box center [527, 60] width 823 height 48
click at [185, 122] on div "GROUP HEALTH INSURANCE" at bounding box center [197, 120] width 98 height 15
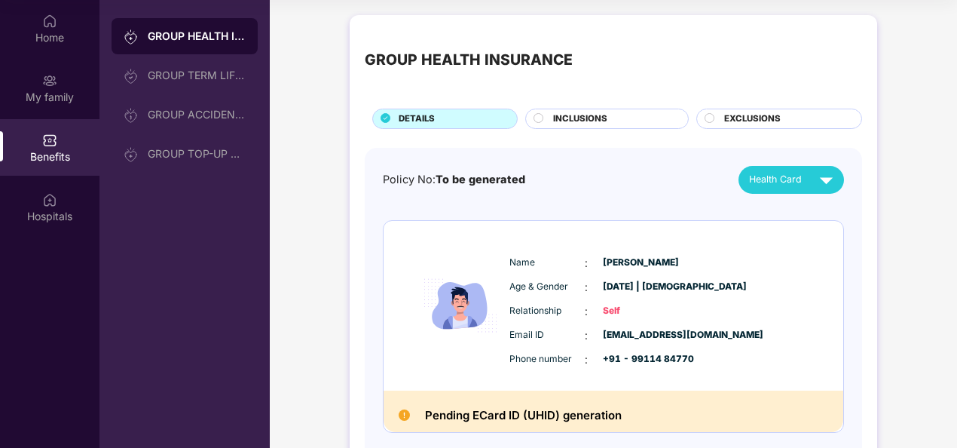
drag, startPoint x: 957, startPoint y: 81, endPoint x: 953, endPoint y: 47, distance: 34.1
